Goal: Information Seeking & Learning: Learn about a topic

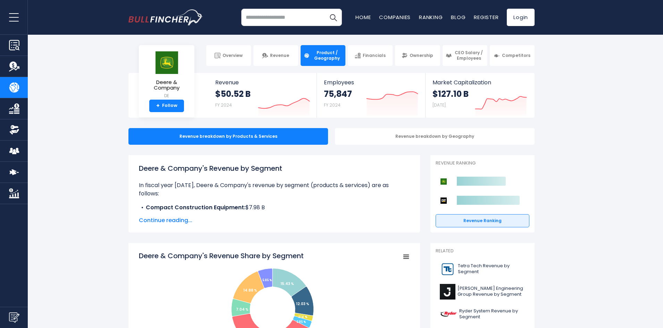
scroll to position [35, 0]
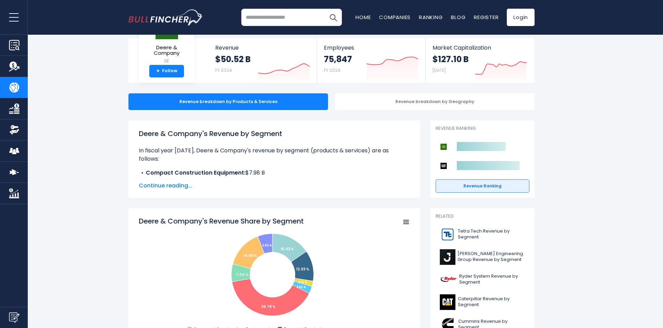
click at [178, 187] on span "Continue reading..." at bounding box center [274, 185] width 271 height 8
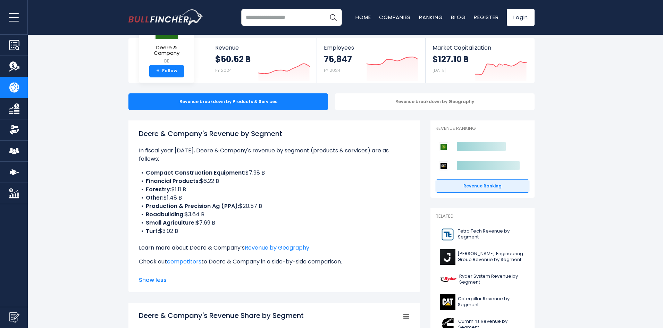
drag, startPoint x: 184, startPoint y: 175, endPoint x: 224, endPoint y: 214, distance: 56.7
click at [224, 214] on ul "Compact Construction Equipment: $7.98 B Financial Products: $6.22 B Forestry: $…" at bounding box center [274, 202] width 271 height 67
click at [224, 219] on li "Small Agriculture: $7.69 B" at bounding box center [274, 223] width 271 height 8
drag, startPoint x: 213, startPoint y: 215, endPoint x: 198, endPoint y: 216, distance: 15.6
click at [198, 219] on li "Small Agriculture: $7.69 B" at bounding box center [274, 223] width 271 height 8
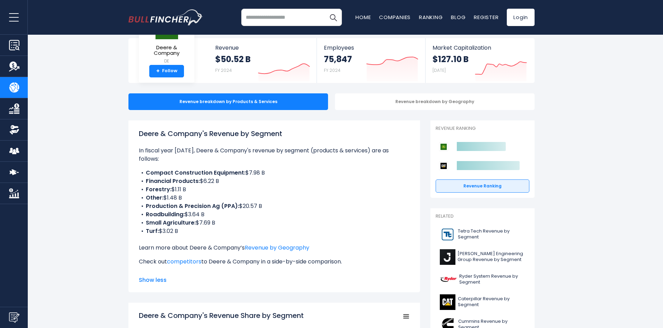
click at [236, 219] on li "Small Agriculture: $7.69 B" at bounding box center [274, 223] width 271 height 8
drag, startPoint x: 185, startPoint y: 222, endPoint x: 189, endPoint y: 226, distance: 6.1
click at [189, 227] on li "Turf: $3.02 B" at bounding box center [274, 231] width 271 height 8
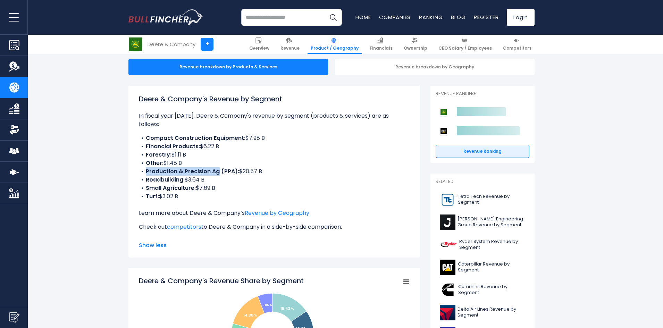
drag, startPoint x: 146, startPoint y: 162, endPoint x: 219, endPoint y: 166, distance: 73.0
click at [219, 167] on b "Production & Precision Ag (PPA):" at bounding box center [192, 171] width 93 height 8
drag, startPoint x: 225, startPoint y: 183, endPoint x: 212, endPoint y: 186, distance: 13.2
click at [224, 184] on li "Small Agriculture: $7.69 B" at bounding box center [274, 188] width 271 height 8
drag, startPoint x: 197, startPoint y: 187, endPoint x: 146, endPoint y: 126, distance: 79.1
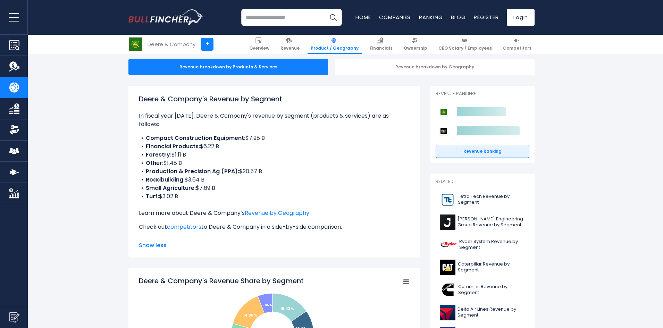
click at [146, 134] on ul "Compact Construction Equipment: $7.98 B Financial Products: $6.22 B Forestry: $…" at bounding box center [274, 167] width 271 height 67
copy ul "Compact Construction Equipment: $7.98 B Financial Products: $6.22 B Forestry: $…"
click at [305, 151] on li "Forestry: $1.11 B" at bounding box center [274, 155] width 271 height 8
